Goal: Transaction & Acquisition: Subscribe to service/newsletter

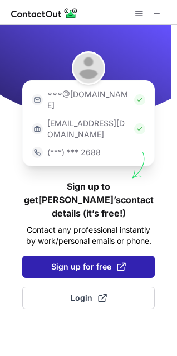
click at [100, 261] on span "Sign up for free" at bounding box center [88, 266] width 75 height 11
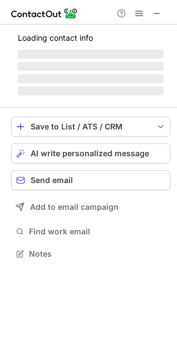
scroll to position [250, 177]
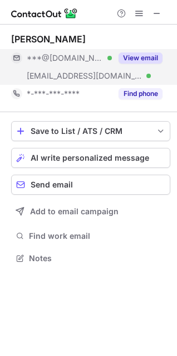
click at [139, 56] on button "View email" at bounding box center [141, 57] width 44 height 11
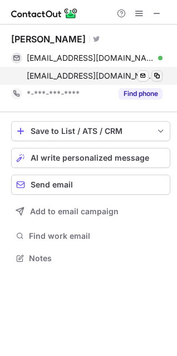
click at [160, 75] on span at bounding box center [157, 75] width 9 height 9
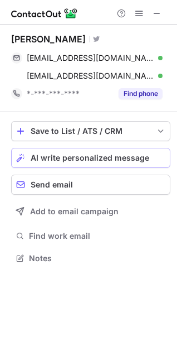
click at [95, 154] on span "AI write personalized message" at bounding box center [90, 157] width 119 height 9
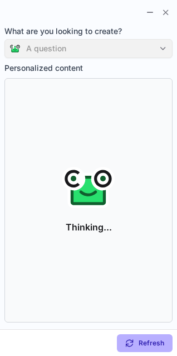
click at [102, 46] on div "A question" at bounding box center [88, 48] width 168 height 19
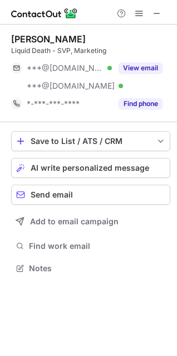
scroll to position [261, 177]
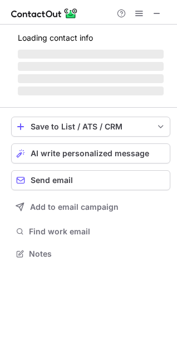
scroll to position [243, 177]
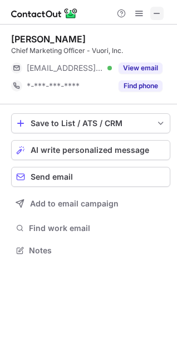
click at [155, 16] on span at bounding box center [157, 13] width 9 height 9
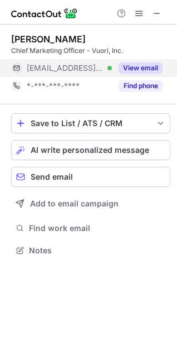
click at [128, 65] on button "View email" at bounding box center [141, 67] width 44 height 11
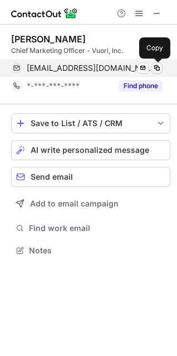
click at [155, 67] on span at bounding box center [157, 68] width 9 height 9
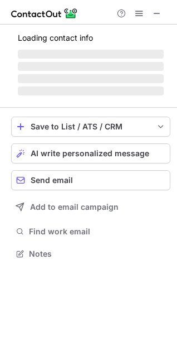
scroll to position [271, 177]
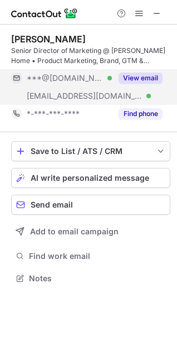
click at [134, 79] on button "View email" at bounding box center [141, 78] width 44 height 11
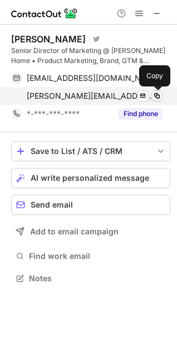
click at [159, 93] on span at bounding box center [157, 95] width 9 height 9
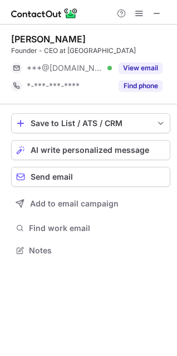
scroll to position [243, 177]
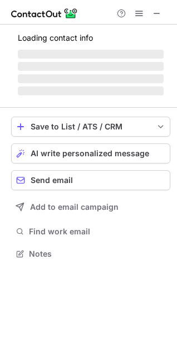
scroll to position [243, 177]
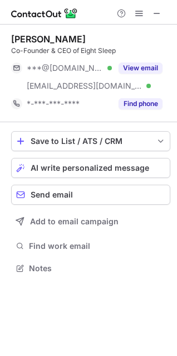
scroll to position [261, 177]
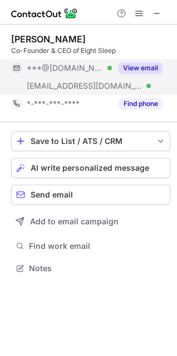
click at [143, 69] on button "View email" at bounding box center [141, 67] width 44 height 11
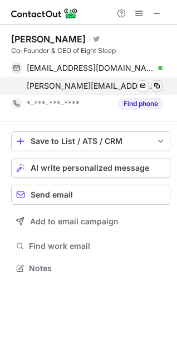
click at [158, 85] on span at bounding box center [157, 85] width 9 height 9
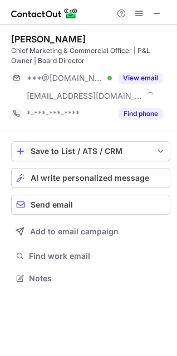
scroll to position [271, 177]
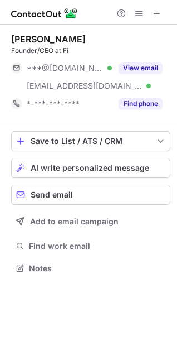
scroll to position [261, 177]
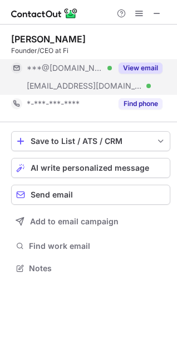
click at [141, 63] on button "View email" at bounding box center [141, 67] width 44 height 11
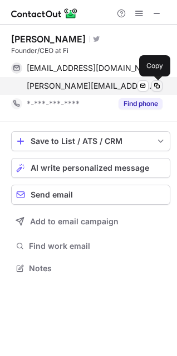
click at [158, 85] on span at bounding box center [157, 85] width 9 height 9
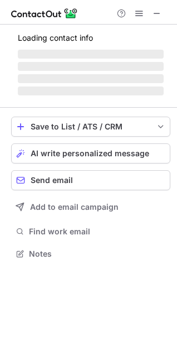
scroll to position [261, 177]
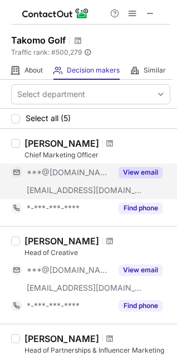
click at [131, 170] on button "View email" at bounding box center [141, 172] width 44 height 11
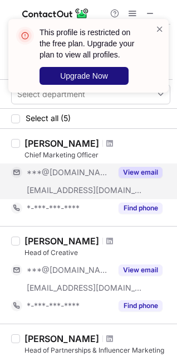
click at [107, 75] on span "Upgrade Now" at bounding box center [84, 75] width 48 height 9
